Goal: Transaction & Acquisition: Purchase product/service

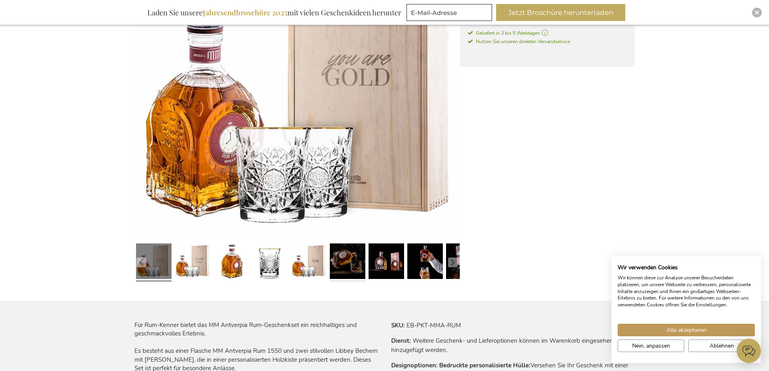
scroll to position [227, 0]
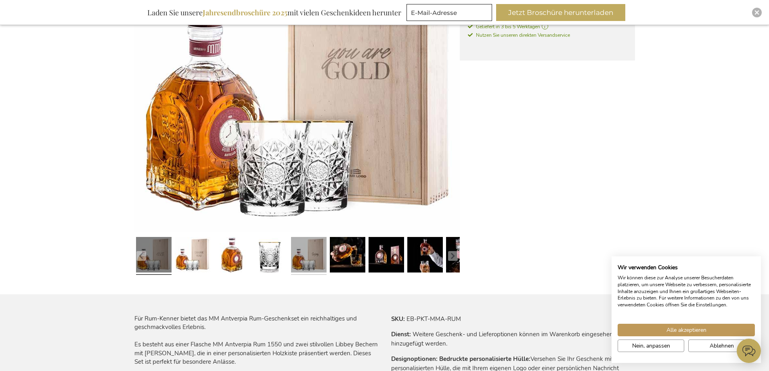
click at [321, 263] on link at bounding box center [309, 256] width 36 height 44
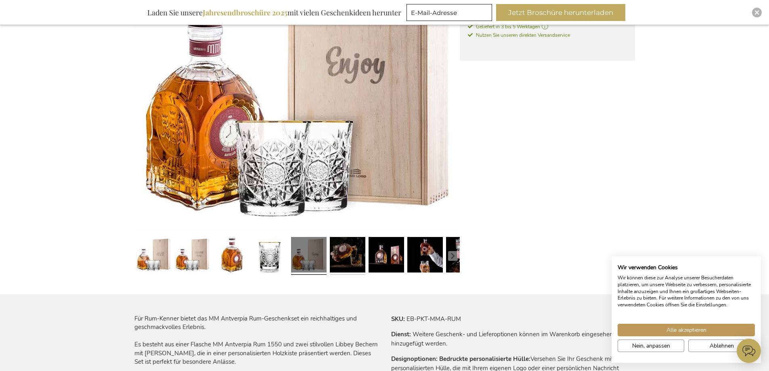
click at [355, 258] on link at bounding box center [348, 256] width 36 height 44
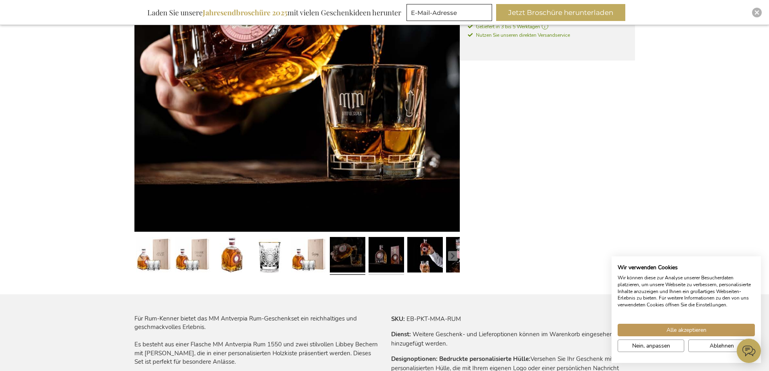
click at [375, 256] on link at bounding box center [387, 256] width 36 height 44
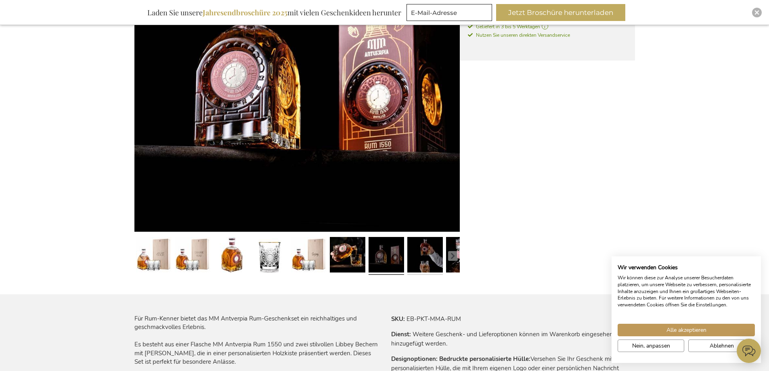
click at [416, 254] on link at bounding box center [425, 256] width 36 height 44
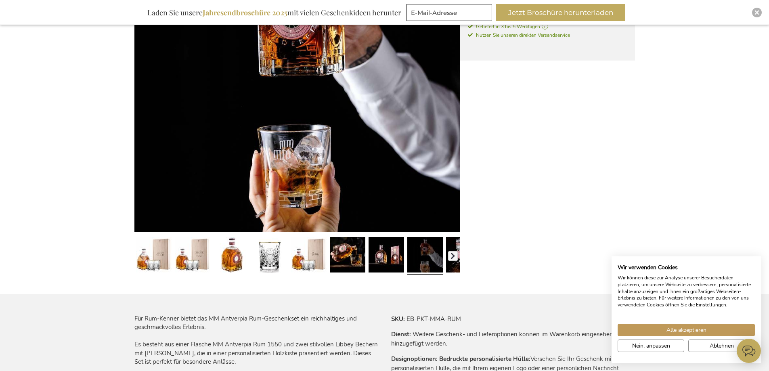
click at [454, 254] on button "button" at bounding box center [453, 256] width 10 height 10
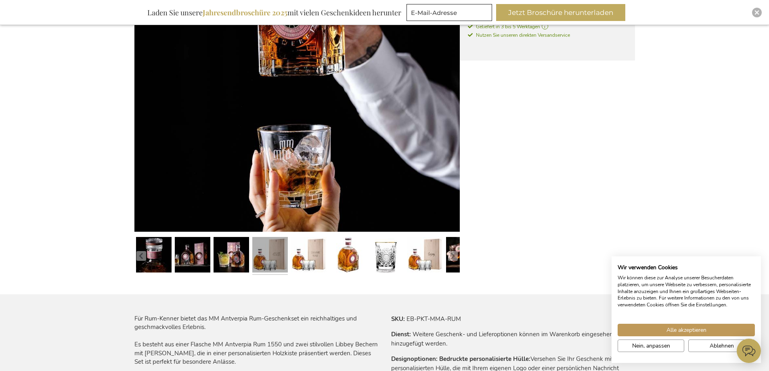
click at [274, 256] on link at bounding box center [270, 256] width 36 height 44
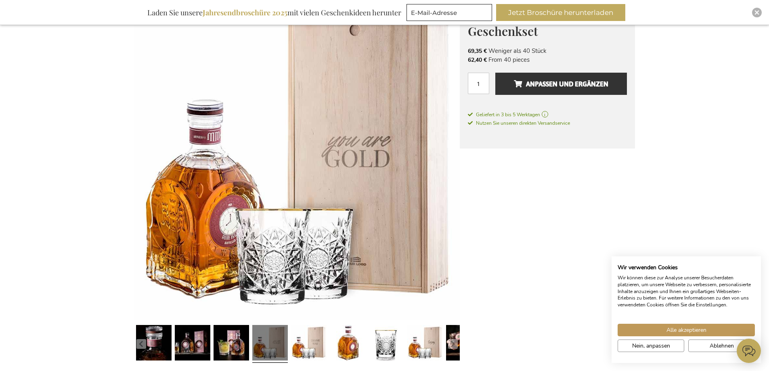
scroll to position [146, 0]
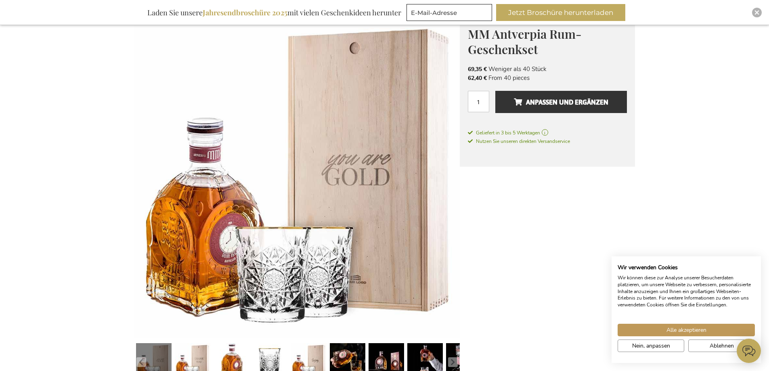
scroll to position [81, 0]
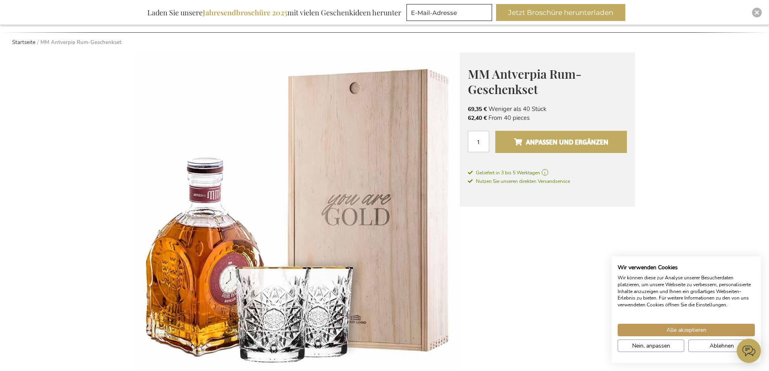
click at [538, 142] on span "Anpassen und ergänzen" at bounding box center [561, 142] width 94 height 13
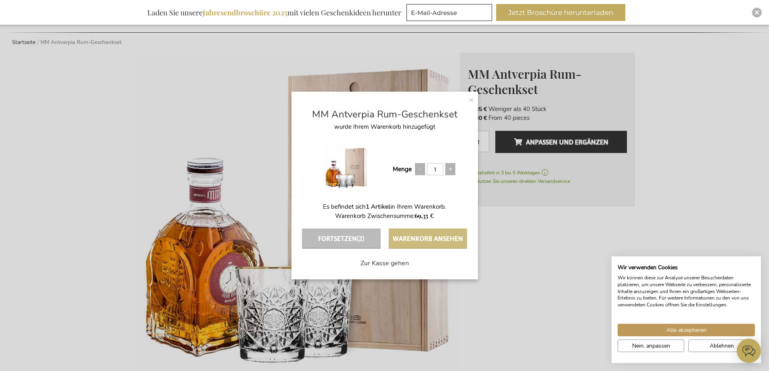
click at [433, 239] on button "Warenkorb ansehen" at bounding box center [428, 239] width 78 height 20
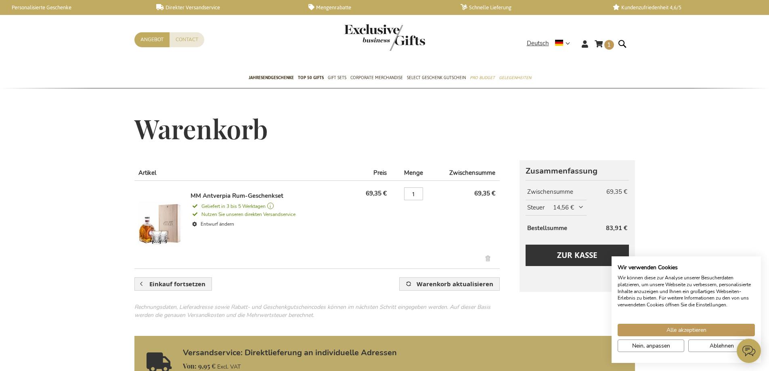
click at [172, 226] on img at bounding box center [160, 224] width 44 height 65
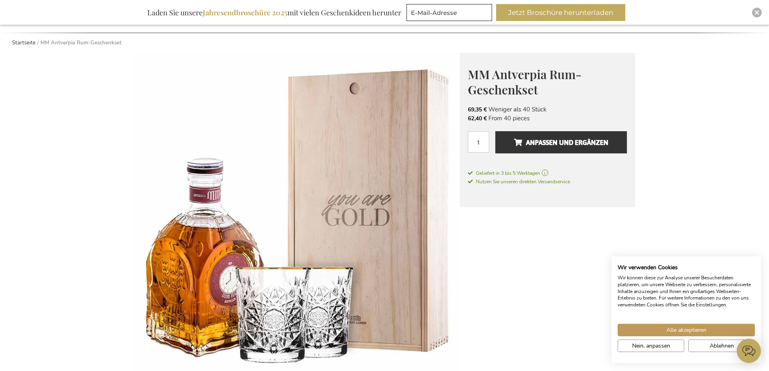
scroll to position [81, 0]
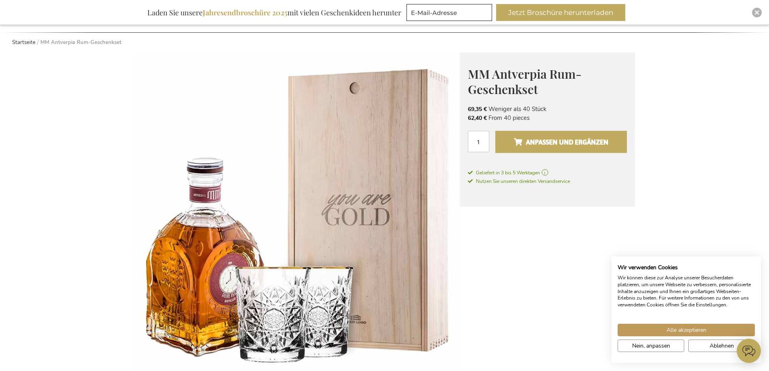
click at [537, 145] on span "Anpassen und ergänzen" at bounding box center [561, 142] width 94 height 13
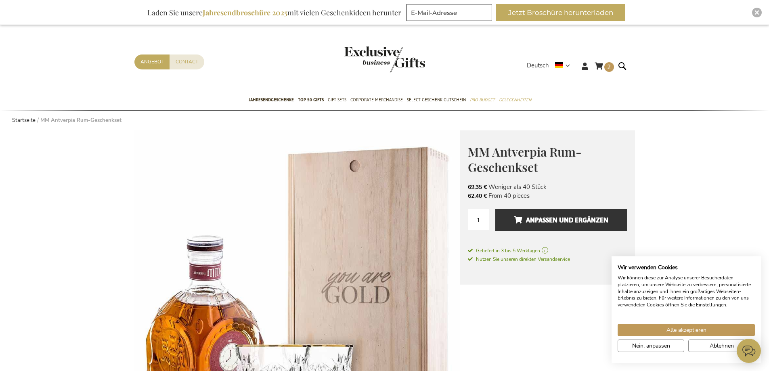
scroll to position [0, 0]
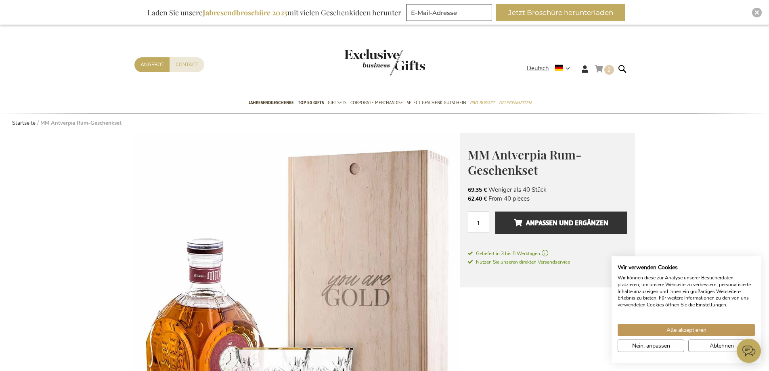
click at [600, 69] on link "Mein Warenkorb 2 2 items" at bounding box center [604, 70] width 19 height 13
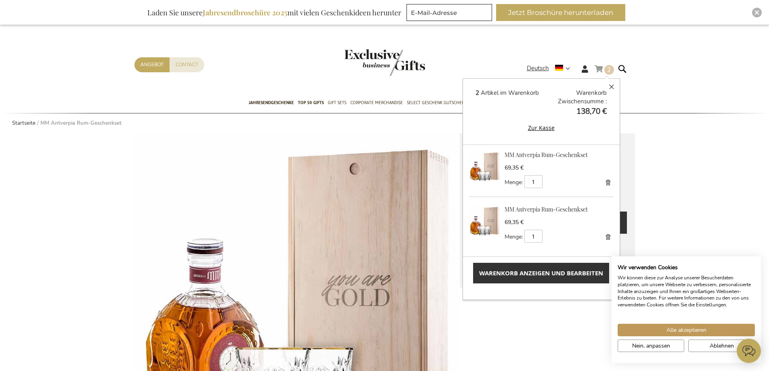
click at [602, 237] on link "Entfernen" at bounding box center [607, 236] width 11 height 11
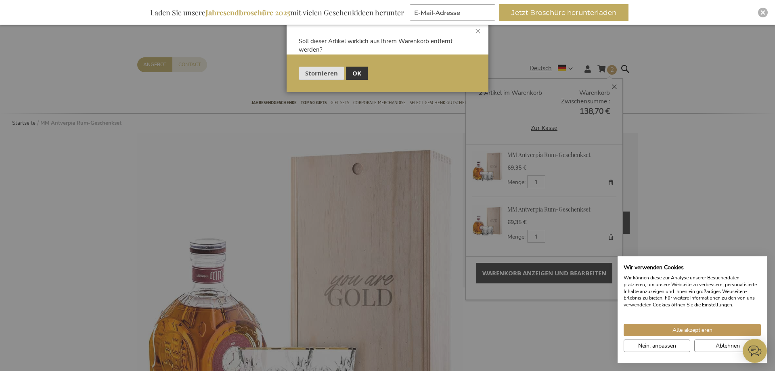
click at [315, 76] on span "Stornieren" at bounding box center [321, 73] width 33 height 8
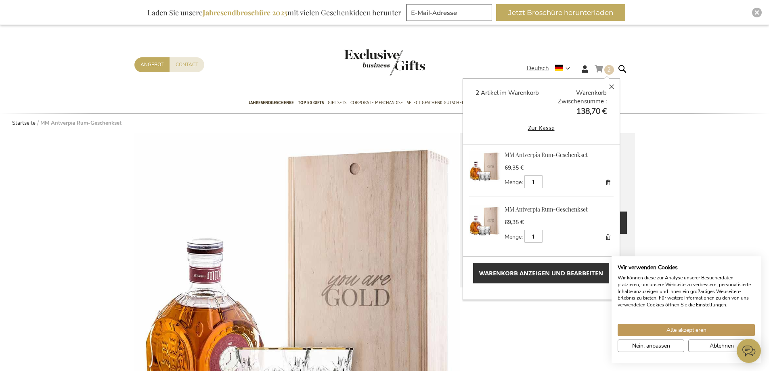
click at [604, 237] on link "Entfernen" at bounding box center [607, 236] width 11 height 11
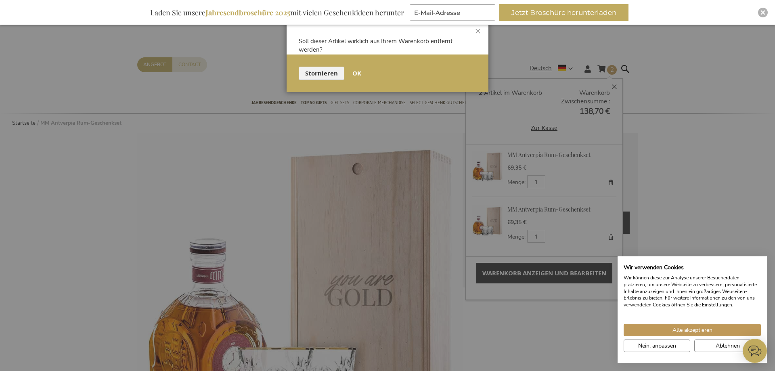
click at [355, 74] on span "OK" at bounding box center [356, 73] width 9 height 8
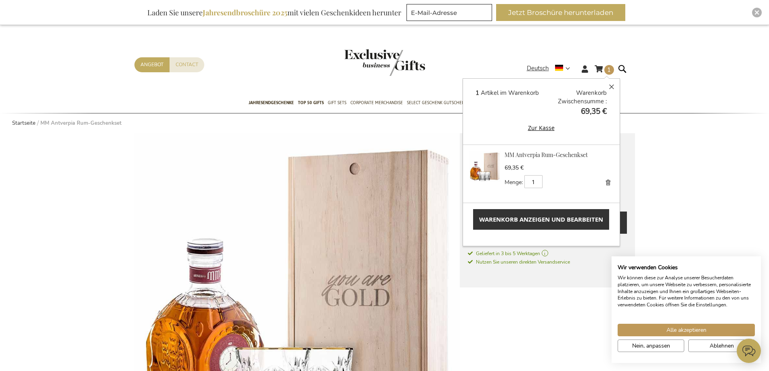
click at [371, 250] on img at bounding box center [296, 295] width 325 height 325
click at [157, 172] on img at bounding box center [296, 295] width 325 height 325
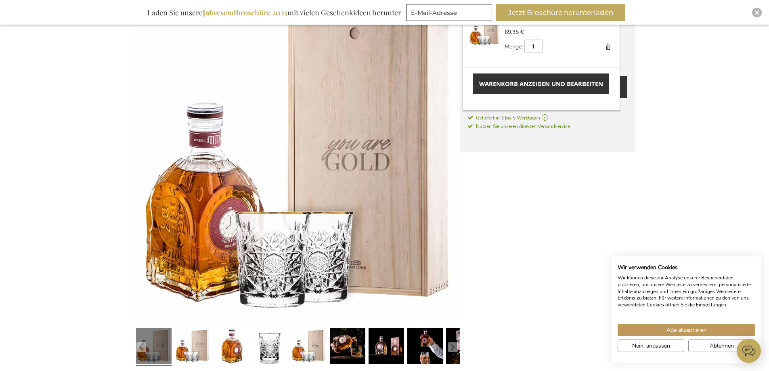
scroll to position [40, 0]
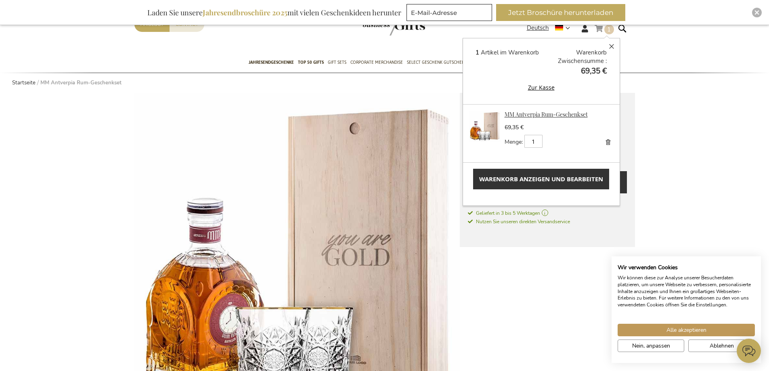
click at [515, 111] on link "MM Antverpia Rum-Geschenkset" at bounding box center [546, 115] width 83 height 8
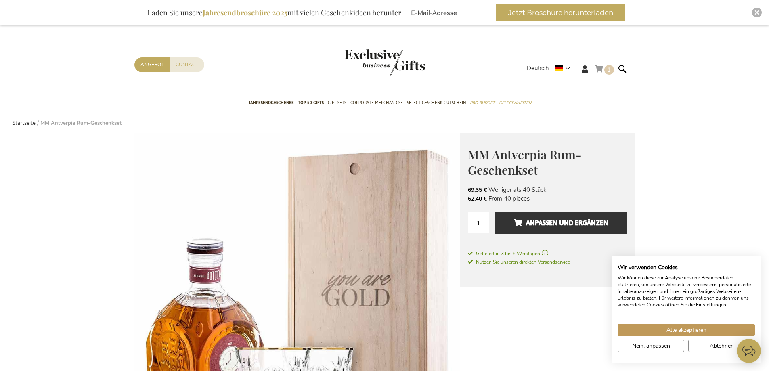
click at [597, 71] on link "Mein Warenkorb 1 1 items" at bounding box center [604, 70] width 19 height 13
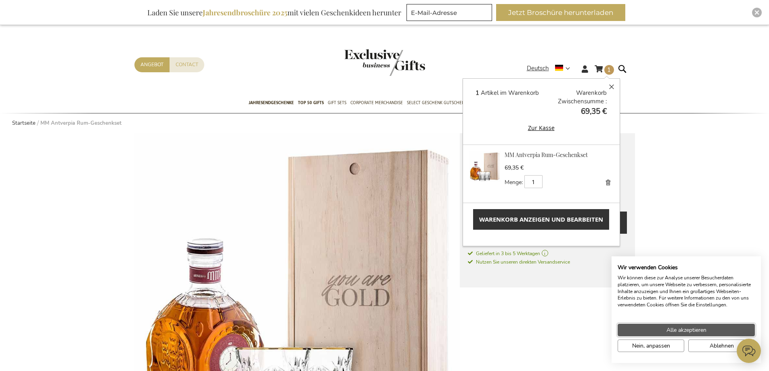
click at [664, 327] on button "Alle akzeptieren" at bounding box center [686, 330] width 137 height 13
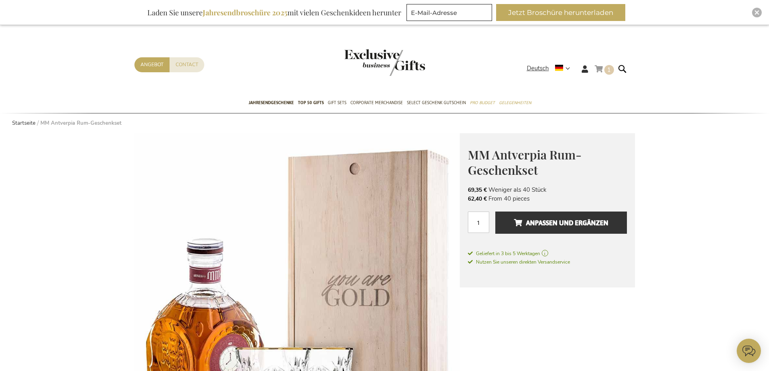
click at [601, 67] on link "Mein Warenkorb 1 1 items" at bounding box center [604, 70] width 19 height 13
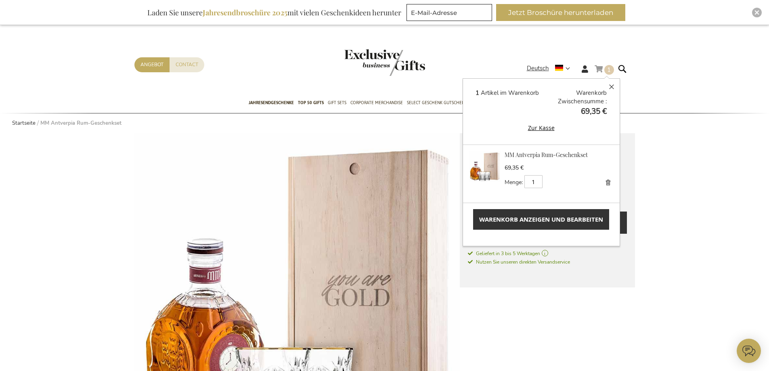
click at [544, 173] on div "69,35 € Menge 1 Aktualisieren" at bounding box center [559, 176] width 109 height 25
click at [561, 173] on div "69,35 € Menge 1 Aktualisieren" at bounding box center [559, 176] width 109 height 25
click at [328, 219] on img at bounding box center [296, 295] width 325 height 325
click at [610, 87] on button "Schließen" at bounding box center [612, 87] width 16 height 16
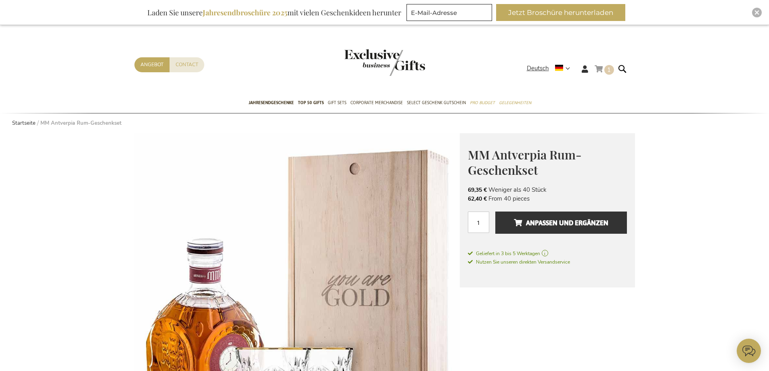
click at [607, 71] on span "1 1 items" at bounding box center [609, 70] width 10 height 10
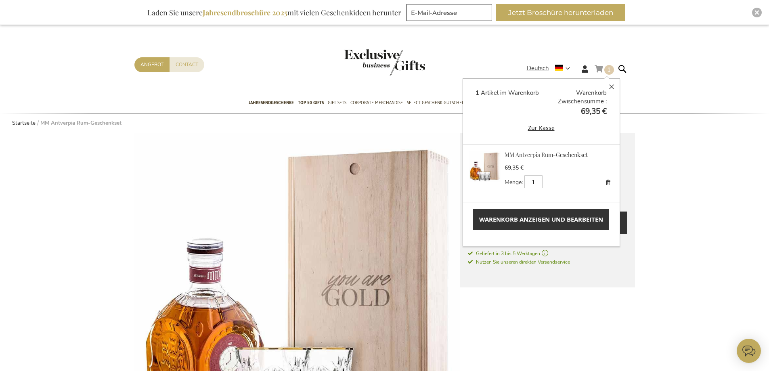
click at [608, 184] on link "Entfernen" at bounding box center [607, 182] width 11 height 11
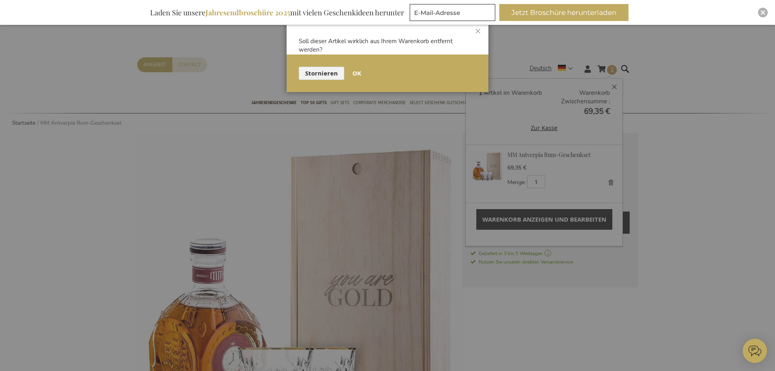
click at [359, 74] on span "OK" at bounding box center [356, 73] width 9 height 8
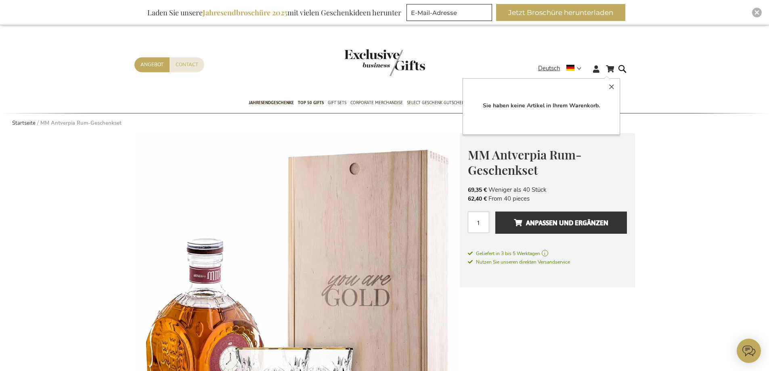
click at [326, 227] on img at bounding box center [296, 295] width 325 height 325
click at [325, 241] on img at bounding box center [296, 295] width 325 height 325
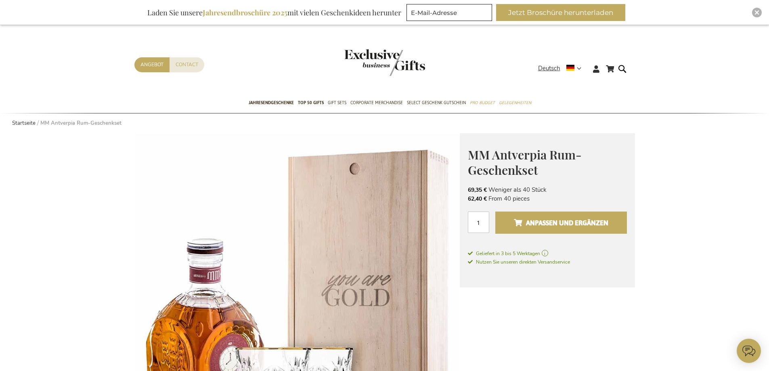
click at [590, 227] on span "Anpassen und ergänzen" at bounding box center [561, 222] width 94 height 13
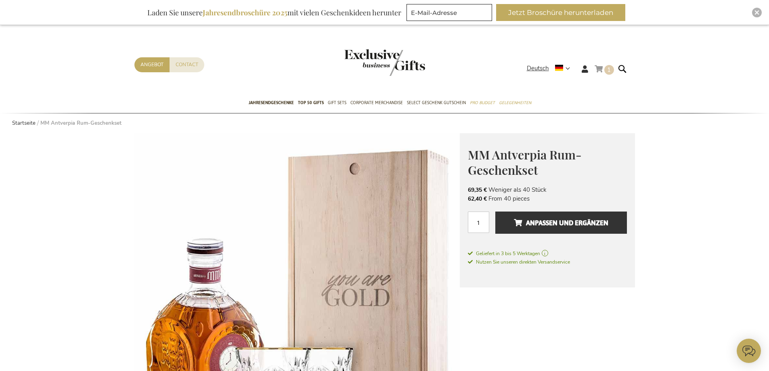
click at [602, 69] on link "Mein Warenkorb 1 1 items" at bounding box center [604, 70] width 19 height 13
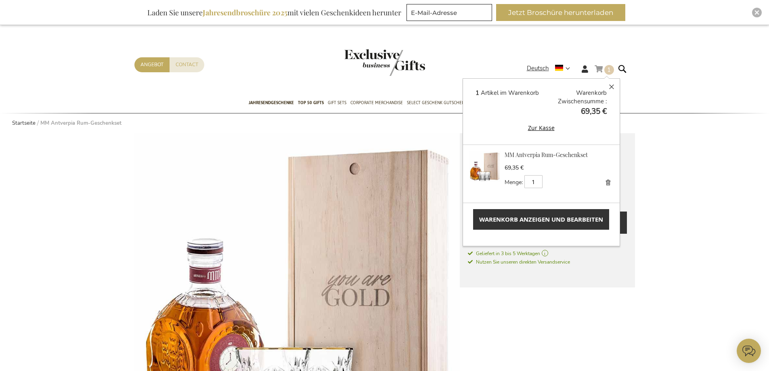
click at [536, 129] on button "Zur Kasse" at bounding box center [541, 127] width 131 height 9
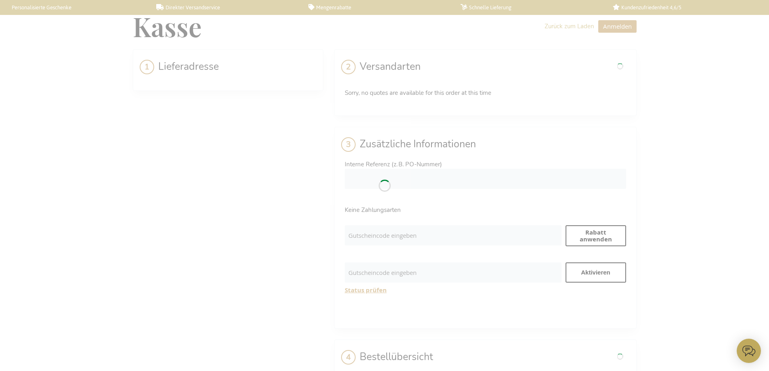
select select "BE"
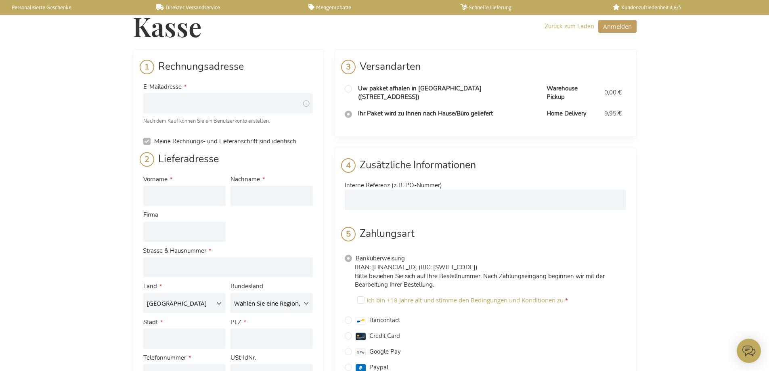
click at [492, 8] on link "Schnelle Lieferung" at bounding box center [530, 7] width 139 height 7
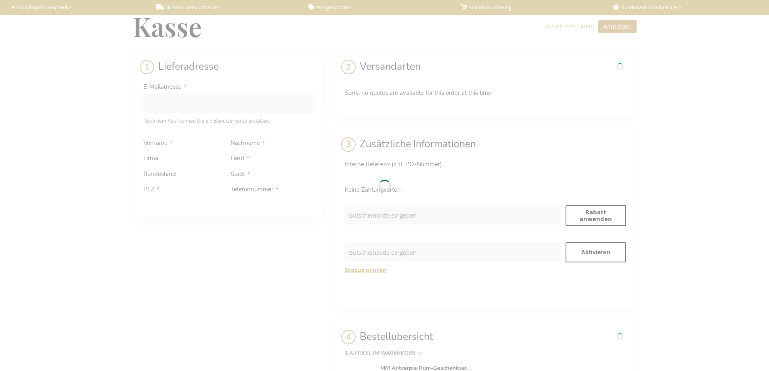
select select "BE"
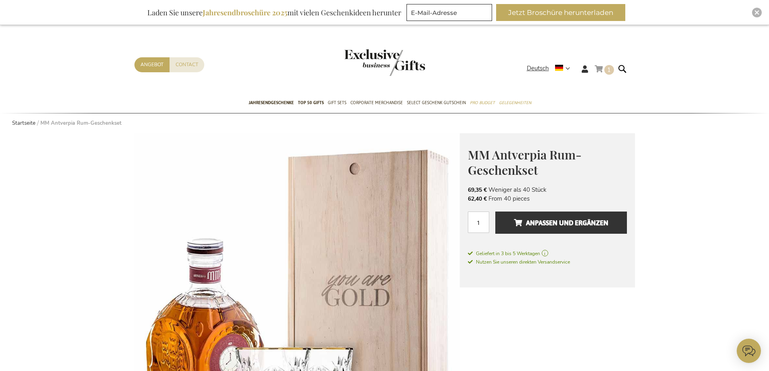
click at [596, 70] on link "Mein Warenkorb 1 1 items" at bounding box center [604, 70] width 19 height 13
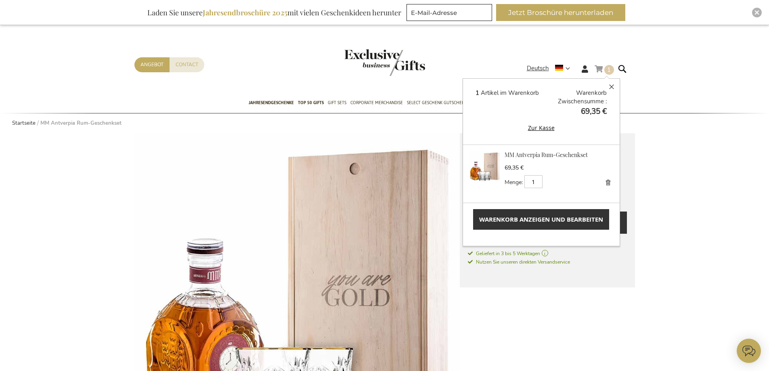
click at [535, 127] on button "Zur Kasse" at bounding box center [541, 127] width 131 height 9
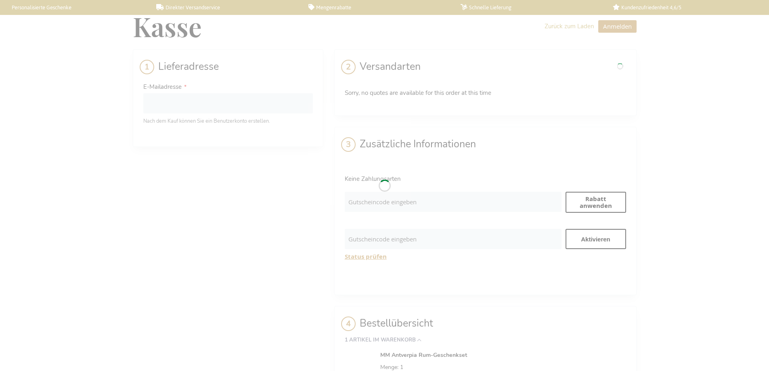
select select "BE"
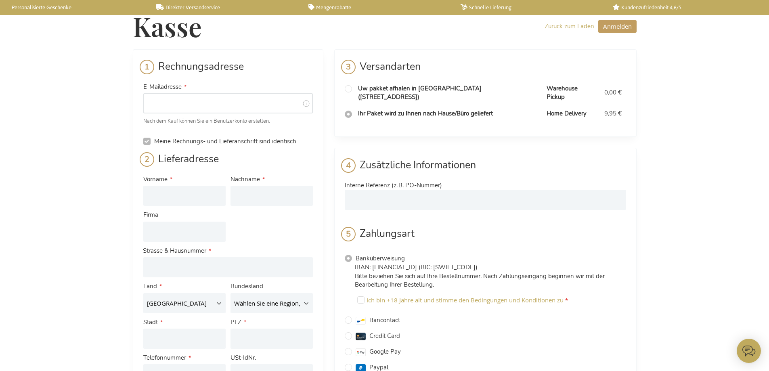
click at [173, 104] on input "E-Mailadresse" at bounding box center [228, 103] width 170 height 20
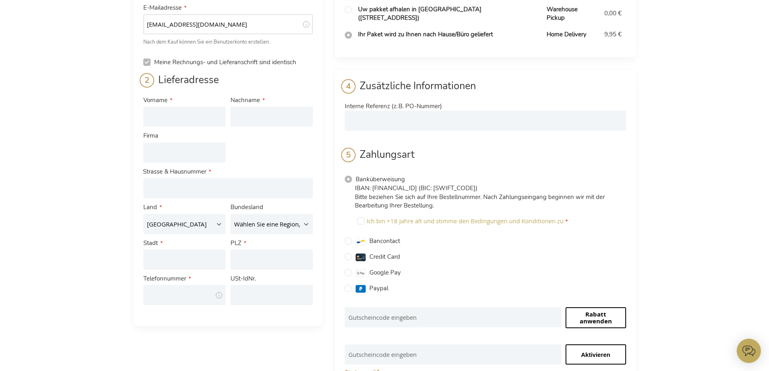
scroll to position [81, 0]
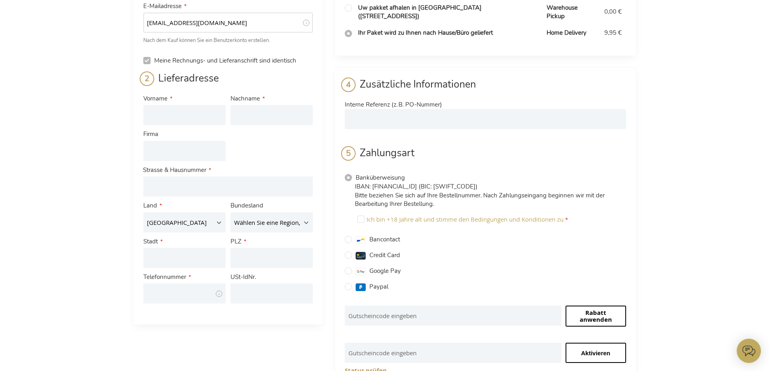
type input "[EMAIL_ADDRESS][DOMAIN_NAME]"
click at [177, 115] on input "Vorname" at bounding box center [184, 115] width 82 height 20
type input "[PERSON_NAME]"
type input "Stratmann"
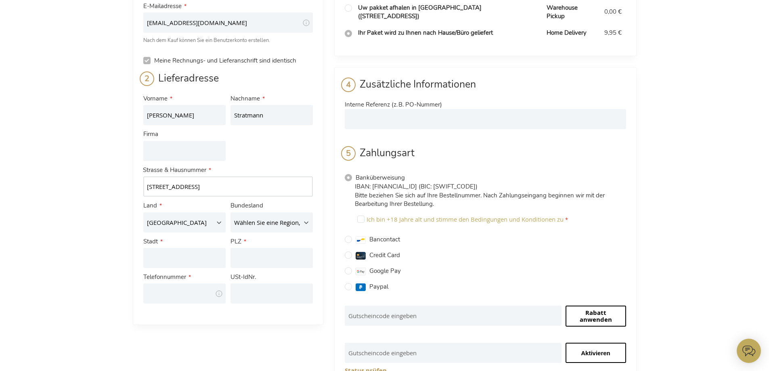
type input "[STREET_ADDRESS]"
click at [195, 224] on select "[GEOGRAPHIC_DATA] [GEOGRAPHIC_DATA] [GEOGRAPHIC_DATA] [GEOGRAPHIC_DATA] [GEOGRA…" at bounding box center [184, 222] width 82 height 20
select select "DE"
click at [143, 212] on select "[GEOGRAPHIC_DATA] [GEOGRAPHIC_DATA] [GEOGRAPHIC_DATA] [GEOGRAPHIC_DATA] [GEOGRA…" at bounding box center [184, 222] width 82 height 20
click at [260, 221] on select "Wählen Sie eine Region, Bundesland oder Provinz. [GEOGRAPHIC_DATA] [GEOGRAPHIC_…" at bounding box center [272, 222] width 82 height 20
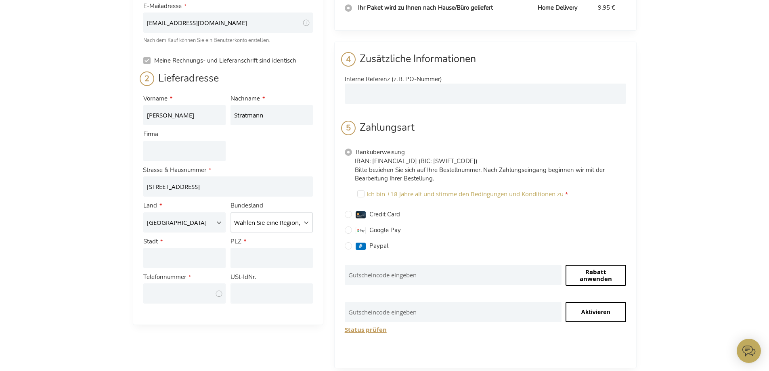
select select "88"
click at [231, 212] on select "Wählen Sie eine Region, Bundesland oder Provinz. [GEOGRAPHIC_DATA] [GEOGRAPHIC_…" at bounding box center [272, 222] width 82 height 20
click at [167, 255] on input "Stadt" at bounding box center [184, 258] width 82 height 20
type input "Bocholt"
click at [259, 254] on input "PLZ" at bounding box center [272, 258] width 82 height 20
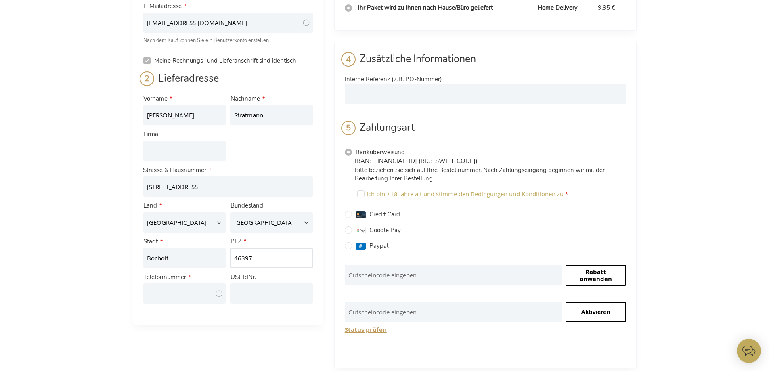
type input "46397"
type input "02871342612"
click at [267, 294] on input "USt-IdNr." at bounding box center [272, 293] width 82 height 20
click at [220, 294] on span at bounding box center [219, 294] width 7 height 8
click at [281, 345] on div "Rechnungsadresse E-Mailadresse mattesstratmann@gmail.com Tooltip Hierhin werden…" at bounding box center [385, 268] width 504 height 599
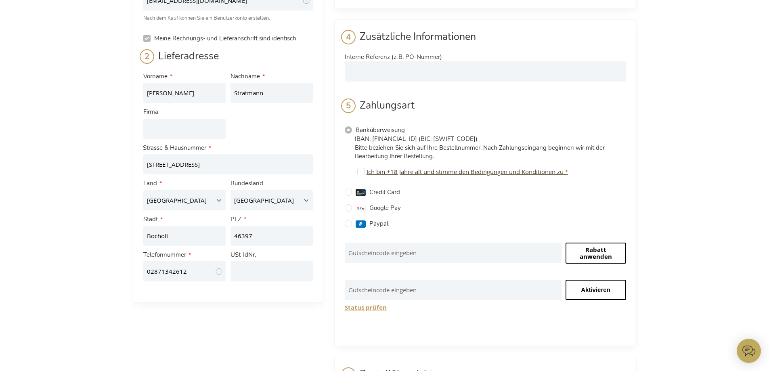
scroll to position [121, 0]
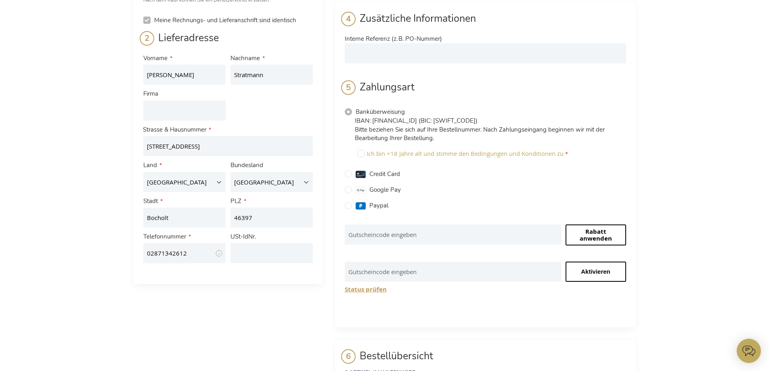
click at [382, 206] on span "Paypal" at bounding box center [378, 205] width 19 height 8
click at [352, 206] on input "Paypal" at bounding box center [348, 205] width 7 height 7
radio input "true"
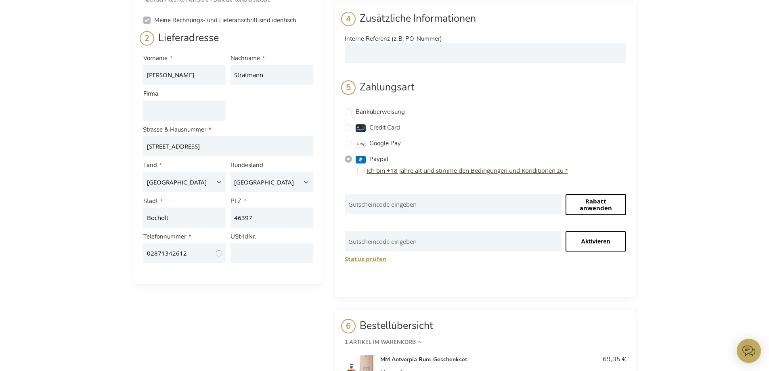
click at [434, 173] on span "Ich bin +18 Jahre alt und stimme den Bedingungen und Konditionen zu" at bounding box center [465, 170] width 197 height 8
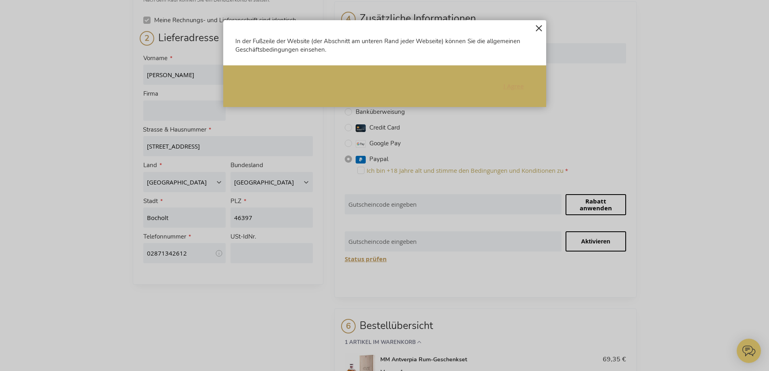
click at [512, 86] on span "I Agree" at bounding box center [513, 86] width 21 height 8
checkbox input "true"
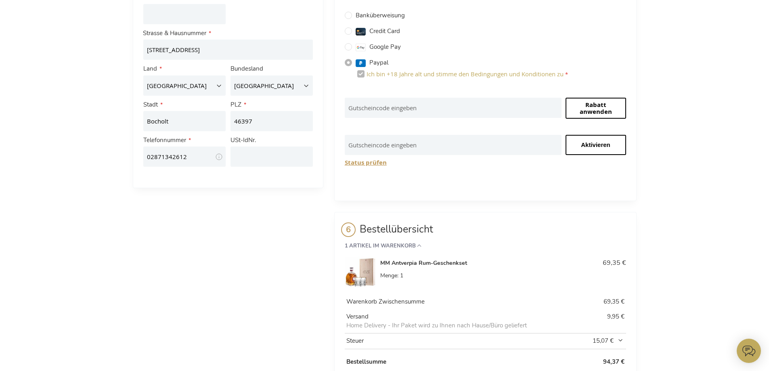
scroll to position [242, 0]
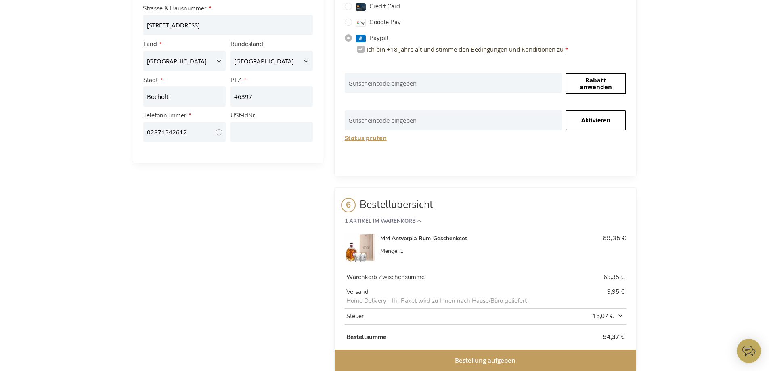
click at [541, 49] on span "Ich bin +18 Jahre alt und stimme den Bedingungen und Konditionen zu" at bounding box center [465, 49] width 197 height 8
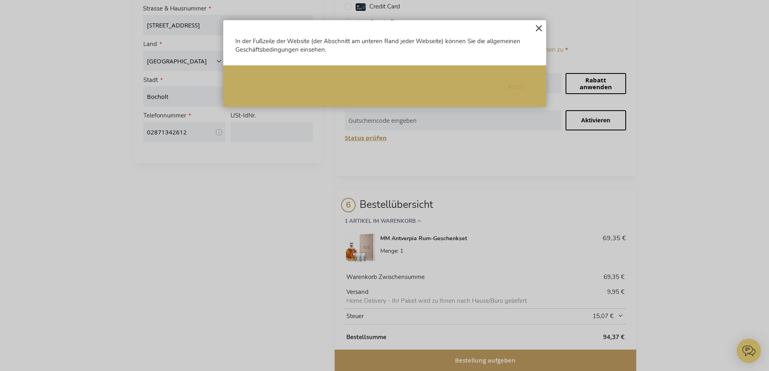
click at [509, 86] on span "I Agree" at bounding box center [513, 86] width 21 height 8
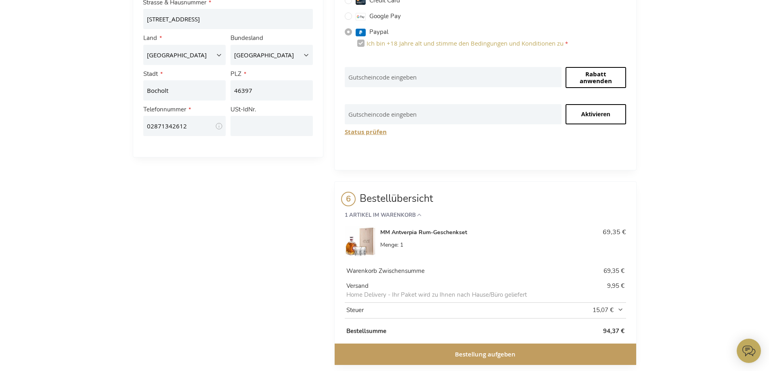
scroll to position [264, 0]
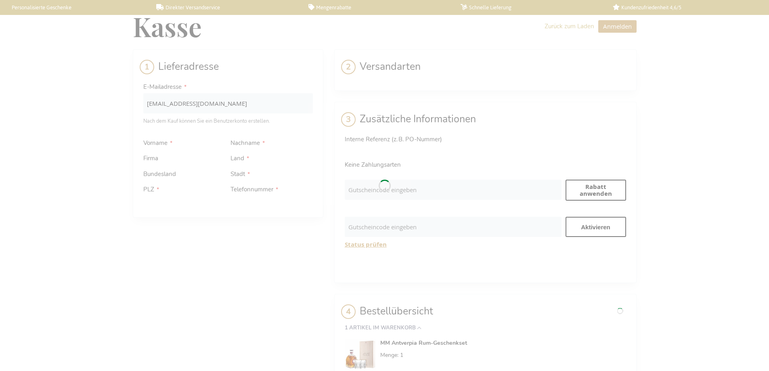
select select "DE"
select select "88"
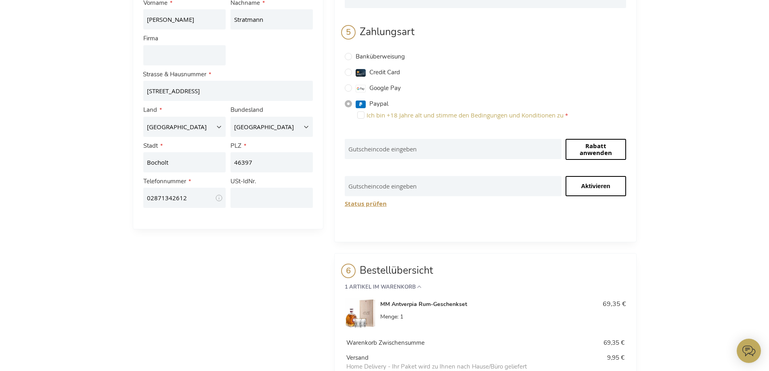
scroll to position [202, 0]
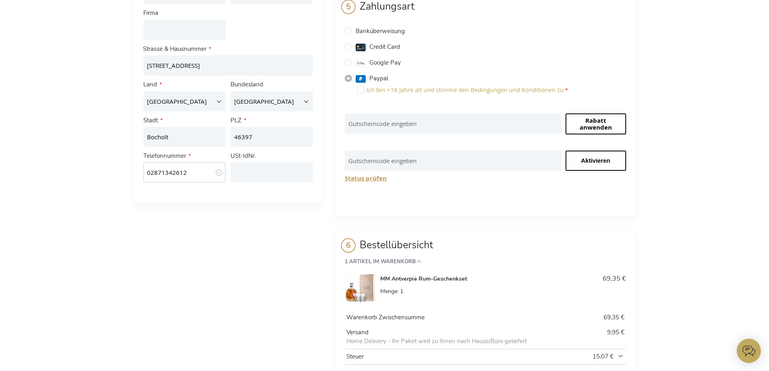
click at [187, 174] on input "02871342612" at bounding box center [184, 172] width 82 height 20
type input "0"
click at [254, 137] on input "46397" at bounding box center [272, 137] width 82 height 20
type input "4"
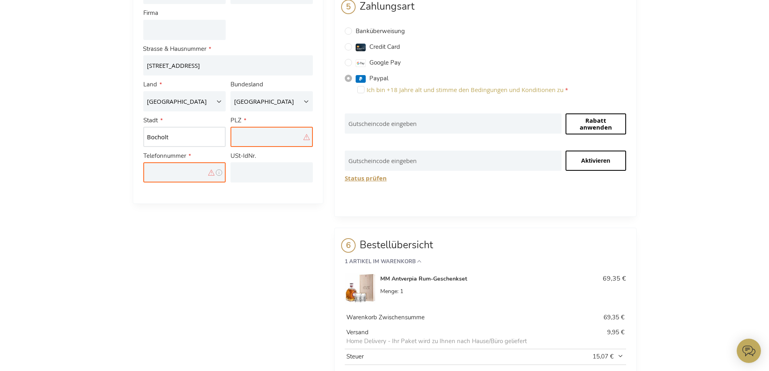
click at [204, 139] on input "Bocholt" at bounding box center [184, 137] width 82 height 20
type input "B"
click at [301, 101] on select "Wählen Sie eine Region, Bundesland oder Provinz. [GEOGRAPHIC_DATA] [GEOGRAPHIC_…" at bounding box center [272, 101] width 82 height 20
click at [214, 107] on select "[GEOGRAPHIC_DATA] [GEOGRAPHIC_DATA] [GEOGRAPHIC_DATA] [GEOGRAPHIC_DATA] [GEOGRA…" at bounding box center [184, 101] width 82 height 20
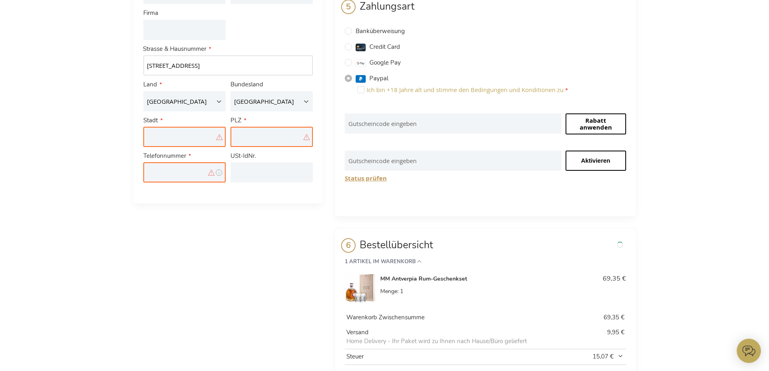
click at [226, 67] on input "[STREET_ADDRESS]" at bounding box center [228, 65] width 170 height 20
type input "B"
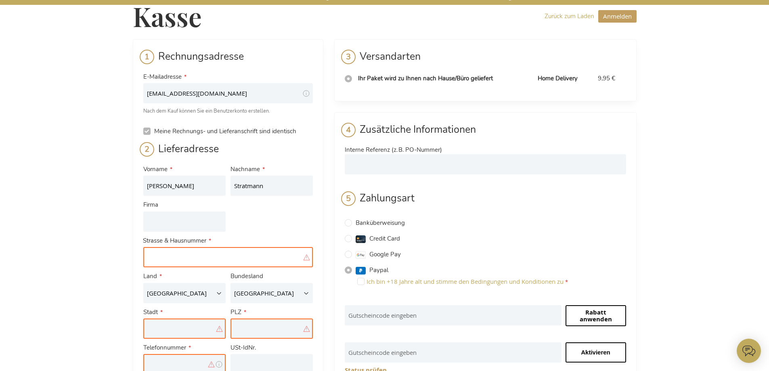
scroll to position [0, 0]
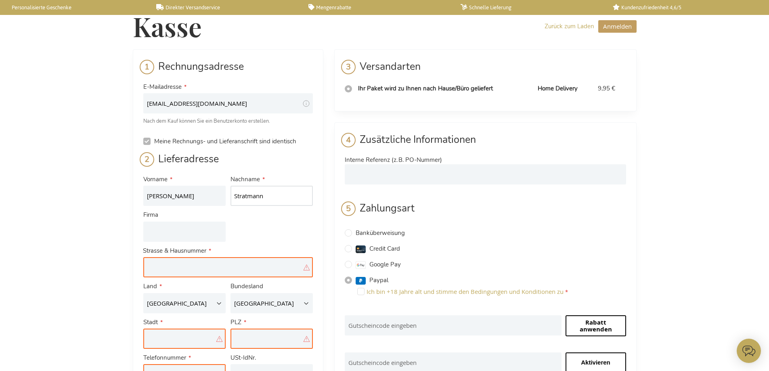
click at [272, 201] on input "Stratmann" at bounding box center [272, 196] width 82 height 20
type input "S"
click at [179, 191] on input "[PERSON_NAME]" at bounding box center [184, 196] width 82 height 20
type input "M"
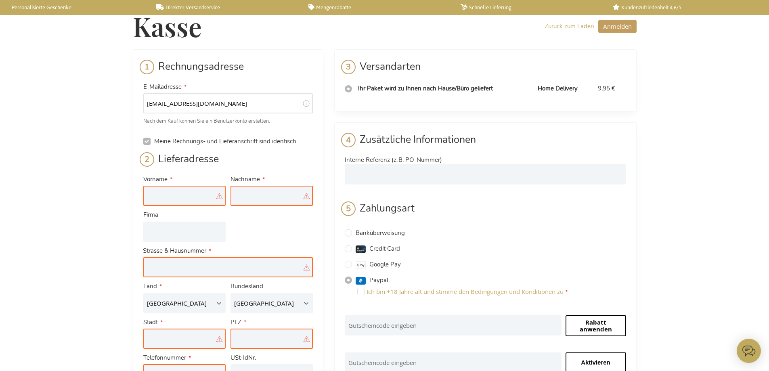
drag, startPoint x: 234, startPoint y: 101, endPoint x: 235, endPoint y: 96, distance: 4.9
click at [234, 100] on input "[EMAIL_ADDRESS][DOMAIN_NAME]" at bounding box center [228, 103] width 170 height 20
type input "m"
click at [551, 26] on link "Zurück zum Laden" at bounding box center [570, 26] width 50 height 8
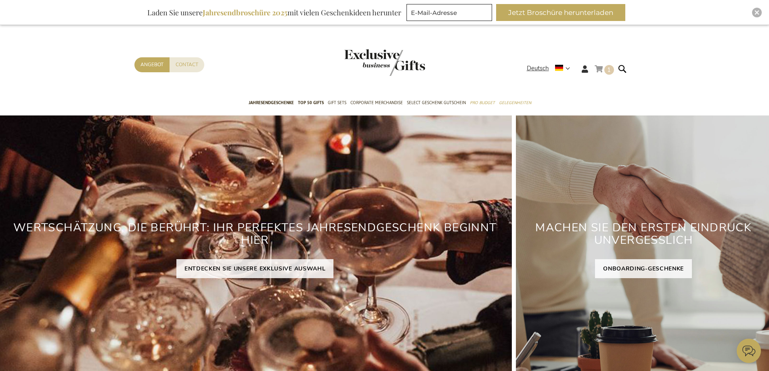
click at [604, 70] on link "Mein Warenkorb 1 1 items" at bounding box center [604, 70] width 19 height 13
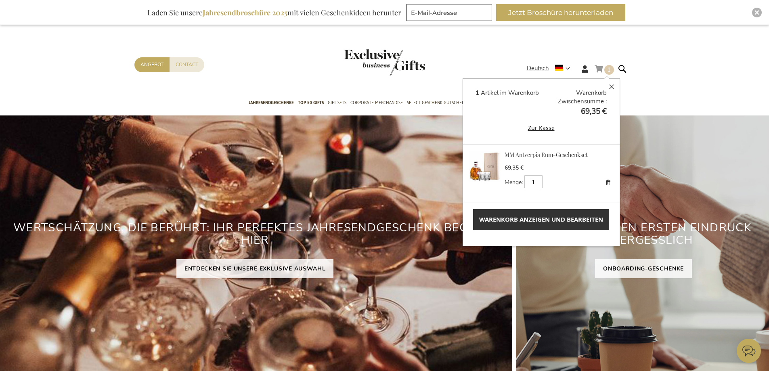
click at [606, 181] on link "Entfernen" at bounding box center [607, 182] width 11 height 11
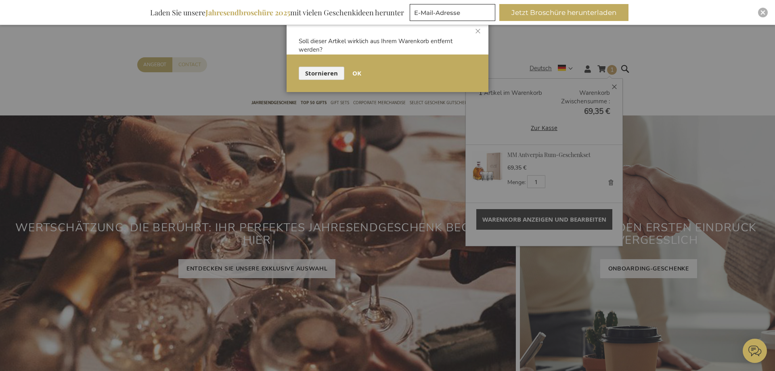
click at [362, 73] on button "OK" at bounding box center [357, 73] width 22 height 13
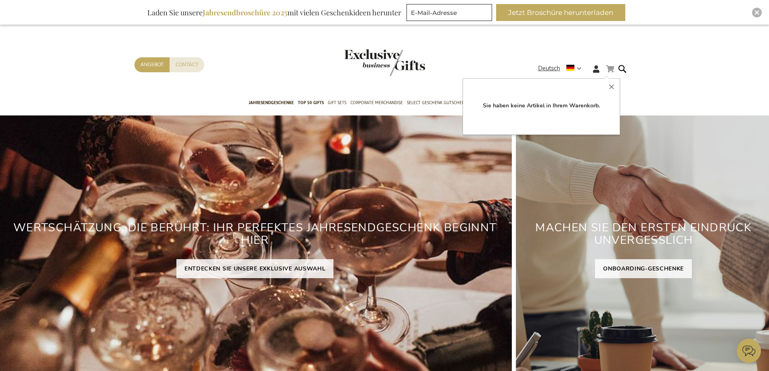
click at [610, 86] on button "Schließen" at bounding box center [612, 87] width 16 height 16
